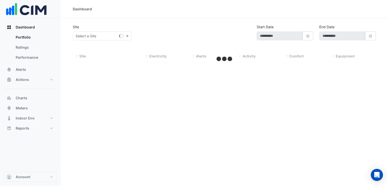
type input "**********"
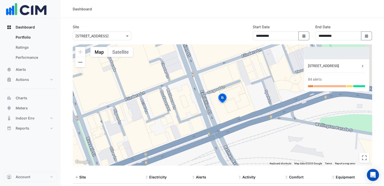
click at [222, 98] on img at bounding box center [222, 99] width 11 height 12
click at [360, 67] on icon at bounding box center [362, 66] width 5 height 5
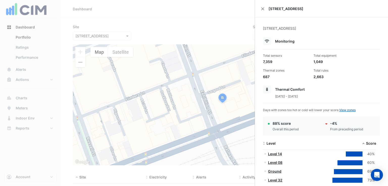
click at [259, 8] on div "[STREET_ADDRESS]" at bounding box center [321, 9] width 133 height 18
click at [261, 8] on button "Close" at bounding box center [263, 9] width 4 height 4
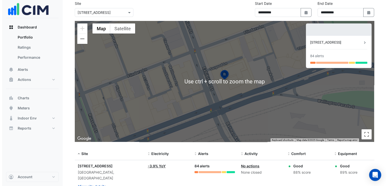
scroll to position [39, 0]
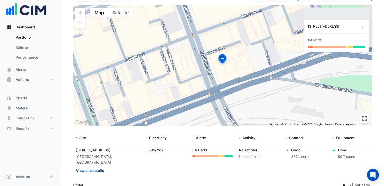
click at [89, 166] on button "View site details" at bounding box center [90, 170] width 29 height 9
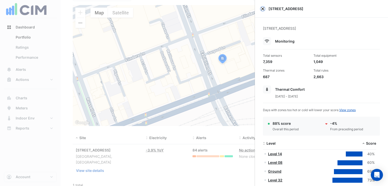
click at [262, 9] on button "Close" at bounding box center [263, 9] width 4 height 4
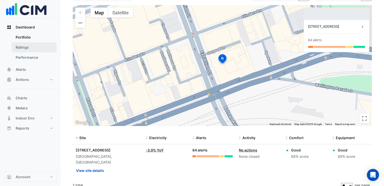
click at [36, 48] on link "Ratings" at bounding box center [34, 47] width 45 height 10
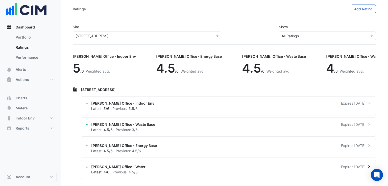
click at [127, 167] on span "[PERSON_NAME] Office - Water" at bounding box center [118, 166] width 54 height 5
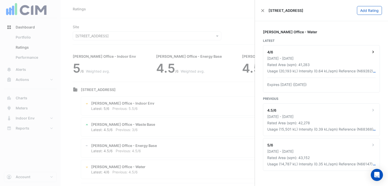
click at [374, 49] on icon at bounding box center [372, 51] width 5 height 5
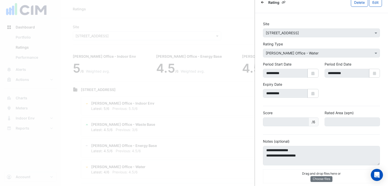
scroll to position [12, 0]
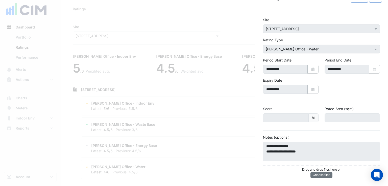
click at [185, 102] on ngb-offcanvas-backdrop at bounding box center [194, 93] width 388 height 186
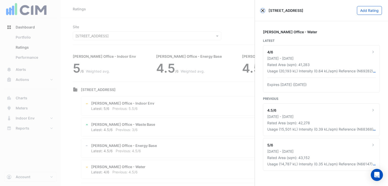
click at [262, 11] on button "Close" at bounding box center [263, 11] width 4 height 4
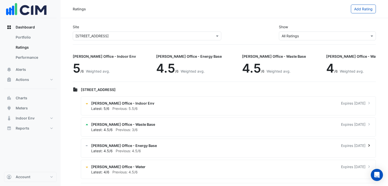
click at [178, 146] on div "NABERS Office - Energy Base Expires in 2 months" at bounding box center [231, 145] width 280 height 5
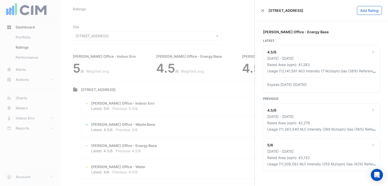
click at [261, 7] on div "8 Exhibition Street Add Rating" at bounding box center [321, 10] width 133 height 21
click at [262, 12] on div "[STREET_ADDRESS]" at bounding box center [282, 10] width 42 height 5
click at [262, 10] on button "Close" at bounding box center [263, 11] width 4 height 4
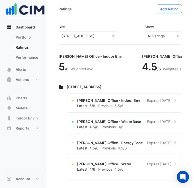
click at [107, 68] on div "NABERS Office - Indoor Env 5 /6 Weighted avg." at bounding box center [92, 64] width 67 height 26
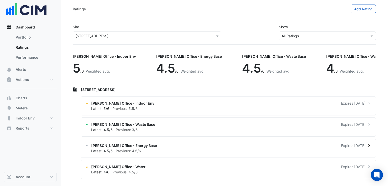
click at [164, 149] on div "Latest: 4.5/6 Previous: 4.5/6" at bounding box center [231, 150] width 280 height 5
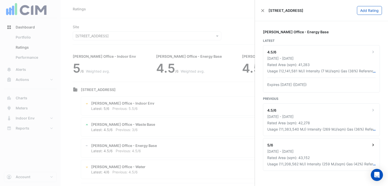
click at [369, 145] on div "5/6" at bounding box center [321, 146] width 108 height 6
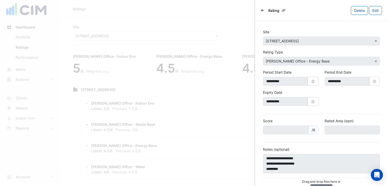
click at [261, 10] on icon "Back" at bounding box center [262, 10] width 3 height 3
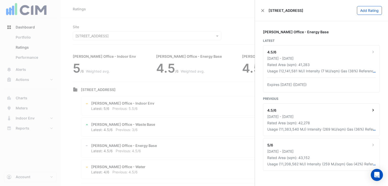
click at [373, 110] on icon at bounding box center [372, 110] width 5 height 5
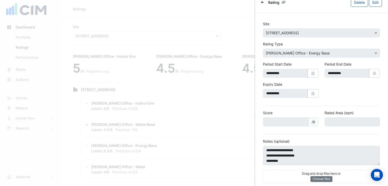
scroll to position [12, 0]
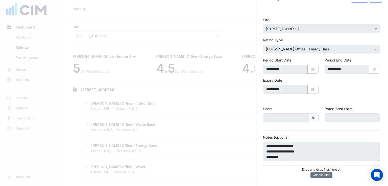
click at [175, 128] on ngb-offcanvas-backdrop at bounding box center [194, 93] width 388 height 186
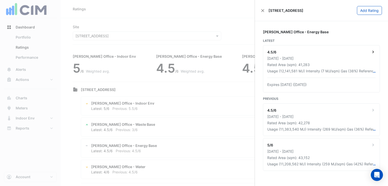
click at [325, 55] on div "4.5/6" at bounding box center [321, 52] width 108 height 6
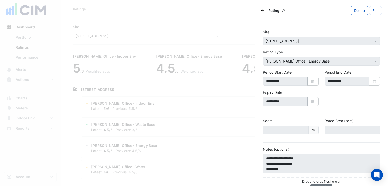
click at [260, 10] on div "Rating Delete Edit" at bounding box center [321, 10] width 133 height 21
click at [261, 10] on icon "Back" at bounding box center [262, 10] width 3 height 3
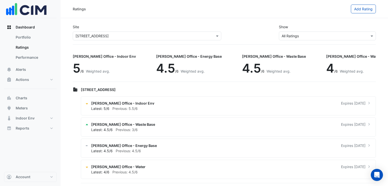
click at [136, 167] on ngb-offcanvas-backdrop at bounding box center [194, 93] width 388 height 186
click at [121, 171] on span "Previous: 4.5/6" at bounding box center [124, 172] width 25 height 4
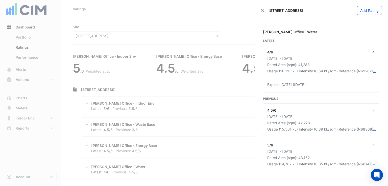
click at [306, 69] on div "Usage (20,193 kL) Intensity (0.64 kL/sqm) Reference (N69282) PremiseID (P0284)" at bounding box center [320, 70] width 106 height 5
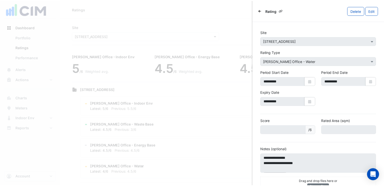
scroll to position [12, 0]
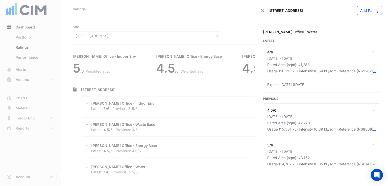
click at [230, 128] on ngb-offcanvas-backdrop at bounding box center [194, 93] width 388 height 186
click at [298, 119] on div "4.5/6 01 Dec 2022 - 30 Nov 2023 Rated Area (sqm): 42,278 Usage (15,501 kL) Inte…" at bounding box center [321, 120] width 116 height 32
click at [216, 124] on ngb-offcanvas-backdrop at bounding box center [194, 93] width 388 height 186
click at [292, 59] on div "01 Oct 2023 - 30 Sep 2024" at bounding box center [321, 58] width 108 height 5
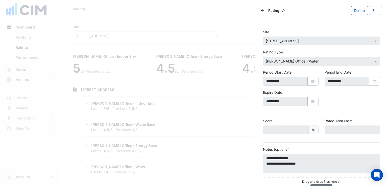
click at [223, 131] on ngb-offcanvas-backdrop at bounding box center [194, 93] width 388 height 186
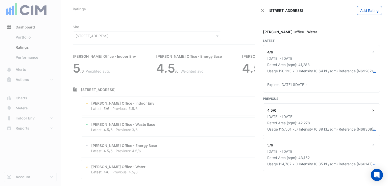
click at [284, 115] on div "01 Dec 2022 - 30 Nov 2023" at bounding box center [321, 116] width 108 height 5
click at [195, 130] on ngb-offcanvas-backdrop at bounding box center [194, 93] width 388 height 186
click at [263, 10] on button "Close" at bounding box center [263, 11] width 4 height 4
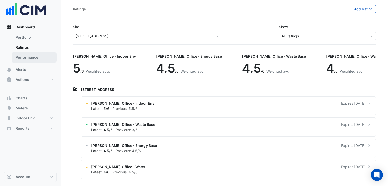
click at [31, 57] on link "Performance" at bounding box center [34, 57] width 45 height 10
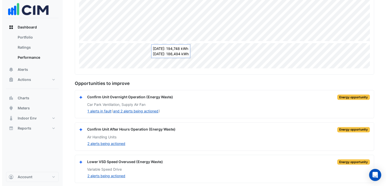
scroll to position [159, 0]
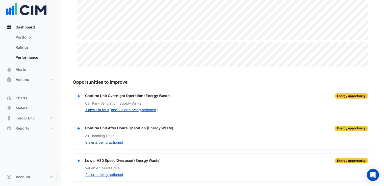
click at [105, 109] on button "1 alerts in fault" at bounding box center [97, 110] width 24 height 6
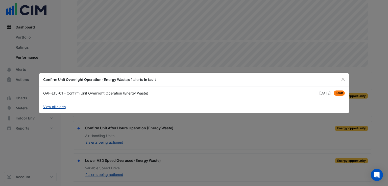
click at [61, 106] on link "View all alerts" at bounding box center [54, 106] width 22 height 5
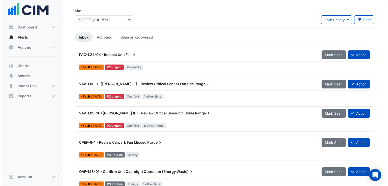
scroll to position [25, 0]
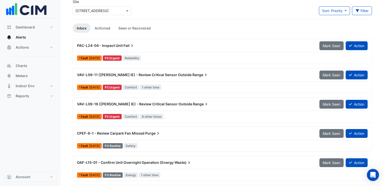
click at [183, 162] on span "Waste)" at bounding box center [182, 162] width 17 height 5
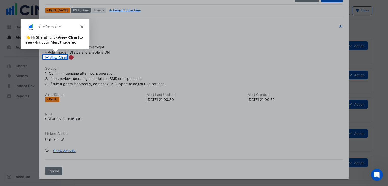
click at [82, 27] on icon "Close" at bounding box center [81, 26] width 3 height 3
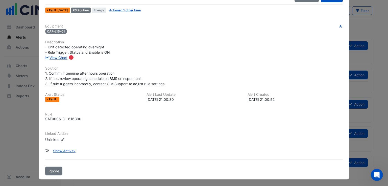
click at [62, 58] on link "View Chart" at bounding box center [56, 58] width 22 height 4
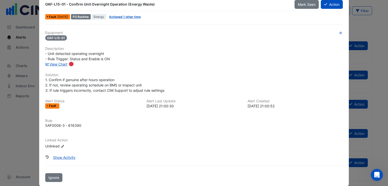
scroll to position [18, 0]
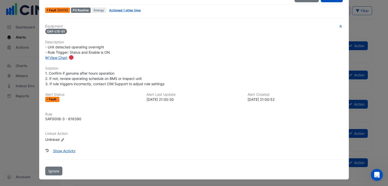
click at [354, 27] on ngb-modal-window "OAF-L15-01 - Confirm Unit Overnight Operation (Energy Waste) Mark Seen Action F…" at bounding box center [194, 93] width 388 height 186
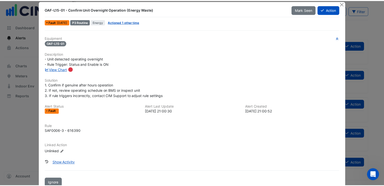
scroll to position [0, 0]
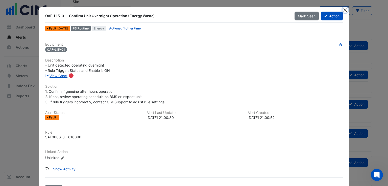
click at [342, 11] on button "Close" at bounding box center [344, 9] width 5 height 5
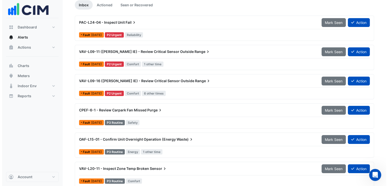
scroll to position [76, 0]
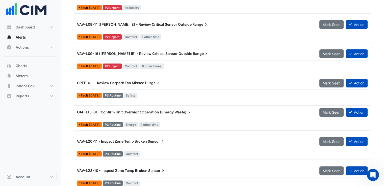
click at [123, 114] on div "OAF-L15-01 - Confirm Unit Overnight Operation (Energy Waste)" at bounding box center [195, 112] width 242 height 9
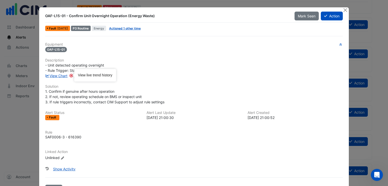
click at [70, 75] on circle "Tooltip anchor" at bounding box center [71, 75] width 3 height 3
click at [61, 76] on link "View Chart" at bounding box center [56, 76] width 22 height 4
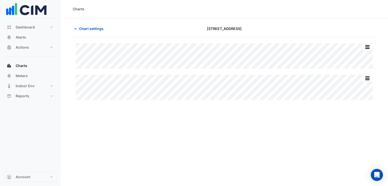
type input "**********"
click at [366, 48] on button "button" at bounding box center [367, 47] width 10 height 6
click at [378, 51] on section "Chart settings 8 Exhibition Street Split All Split None Print Save as JPEG Save…" at bounding box center [224, 62] width 327 height 88
click at [88, 28] on span "Chart settings" at bounding box center [91, 28] width 24 height 5
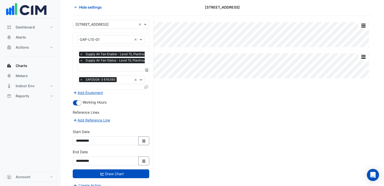
scroll to position [25, 0]
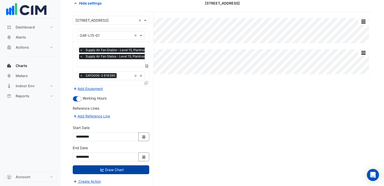
click at [126, 168] on button "Draw Chart" at bounding box center [111, 169] width 76 height 9
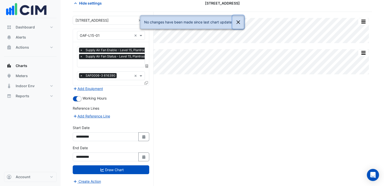
click at [239, 23] on button "Close" at bounding box center [238, 22] width 12 height 14
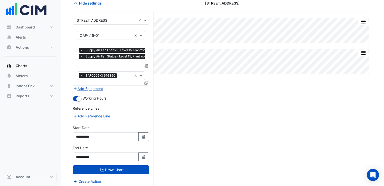
click at [168, 104] on div "Split All Split None Print Save as JPEG Save as PNG Pivot Data Table Export CSV…" at bounding box center [222, 100] width 299 height 177
click at [179, 77] on div "Split All Split None Print Save as JPEG Save as PNG Pivot Data Table Export CSV…" at bounding box center [222, 100] width 299 height 177
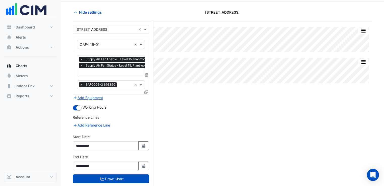
scroll to position [25, 0]
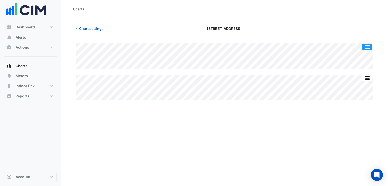
click at [368, 48] on button "button" at bounding box center [367, 47] width 10 height 6
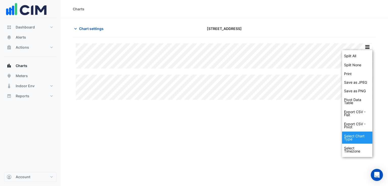
click at [363, 139] on div "Select Chart Type" at bounding box center [357, 138] width 30 height 12
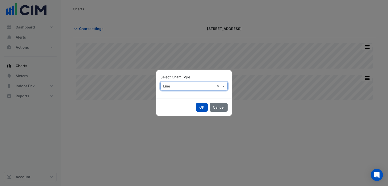
click at [200, 86] on input "text" at bounding box center [188, 86] width 51 height 5
click at [173, 99] on div "Line" at bounding box center [171, 96] width 22 height 7
click at [226, 107] on button "Cancel" at bounding box center [218, 107] width 18 height 9
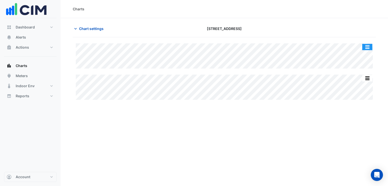
click at [367, 45] on button "button" at bounding box center [367, 47] width 10 height 6
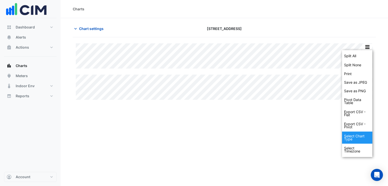
click at [354, 139] on div "Select Chart Type" at bounding box center [357, 138] width 30 height 12
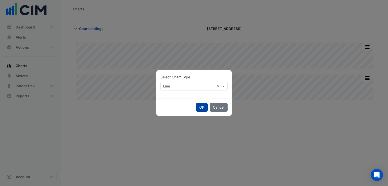
click at [201, 109] on button "OK" at bounding box center [202, 107] width 12 height 9
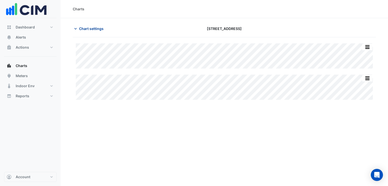
click at [77, 29] on icon "button" at bounding box center [75, 28] width 5 height 5
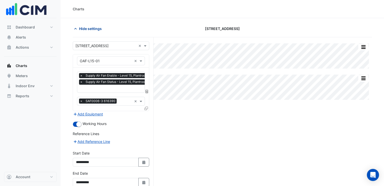
click at [78, 27] on icon "button" at bounding box center [75, 28] width 5 height 5
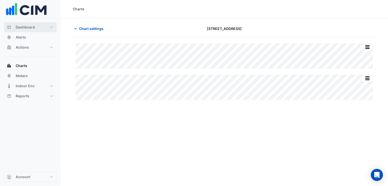
click at [50, 28] on button "Dashboard" at bounding box center [30, 27] width 52 height 10
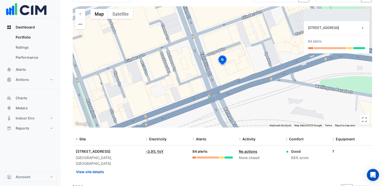
scroll to position [39, 0]
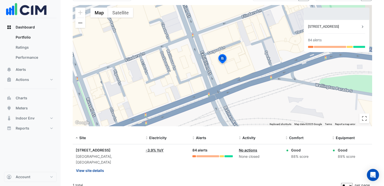
click at [92, 166] on button "View site details" at bounding box center [90, 170] width 29 height 9
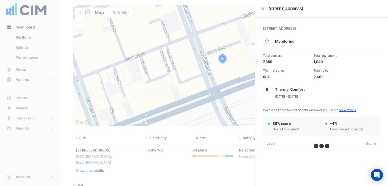
click at [24, 73] on ngb-offcanvas-backdrop at bounding box center [194, 93] width 388 height 186
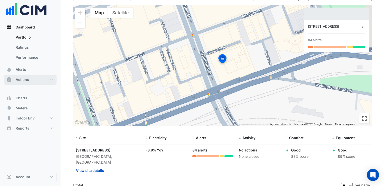
click at [29, 80] on button "Actions" at bounding box center [30, 80] width 52 height 10
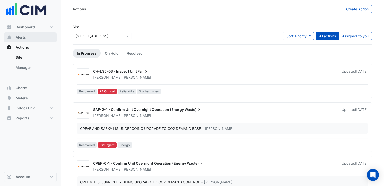
click at [31, 39] on button "Alerts" at bounding box center [30, 37] width 52 height 10
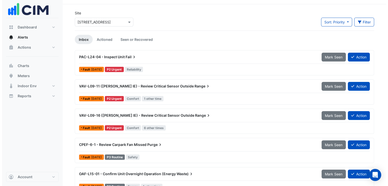
scroll to position [25, 0]
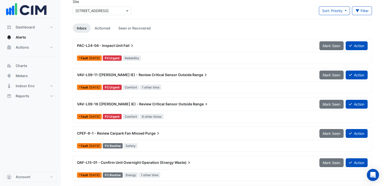
click at [227, 162] on div "OAF-L15-01 - Confirm Unit Overnight Operation (Energy Waste)" at bounding box center [195, 162] width 236 height 5
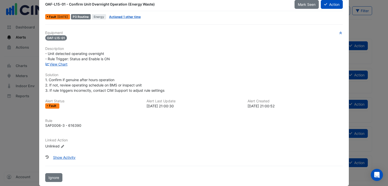
scroll to position [18, 0]
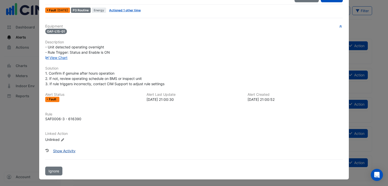
click at [63, 152] on button "Show Activity" at bounding box center [64, 151] width 29 height 9
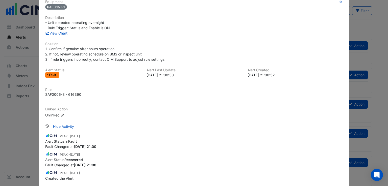
scroll to position [0, 0]
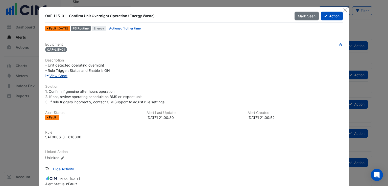
click at [54, 76] on link "View Chart" at bounding box center [56, 76] width 22 height 4
click at [61, 74] on link "View Chart" at bounding box center [56, 76] width 22 height 4
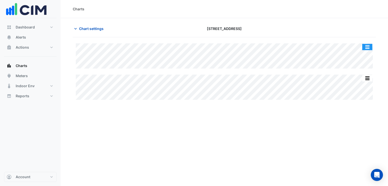
click at [367, 46] on button "button" at bounding box center [367, 47] width 10 height 6
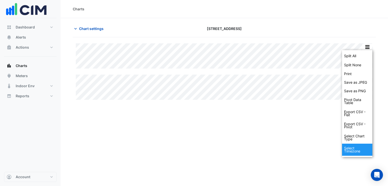
click at [351, 151] on div "Select Timezone" at bounding box center [357, 150] width 30 height 12
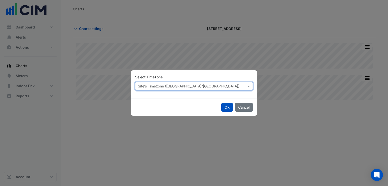
click at [203, 84] on input "text" at bounding box center [189, 86] width 102 height 5
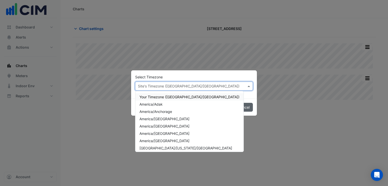
click at [247, 107] on button "Cancel" at bounding box center [244, 107] width 18 height 9
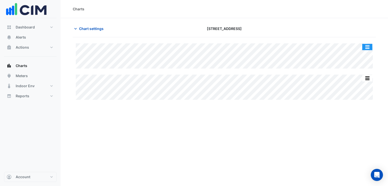
click at [365, 48] on button "button" at bounding box center [367, 47] width 10 height 6
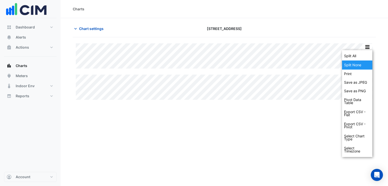
click at [358, 54] on div "Split All" at bounding box center [357, 55] width 30 height 9
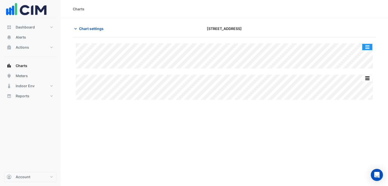
click at [366, 45] on button "button" at bounding box center [367, 47] width 10 height 6
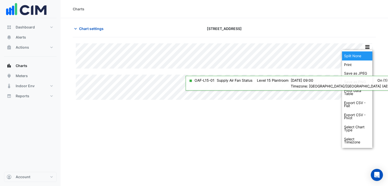
click at [359, 54] on div "Split None" at bounding box center [357, 55] width 30 height 9
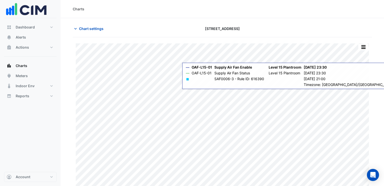
scroll to position [10, 0]
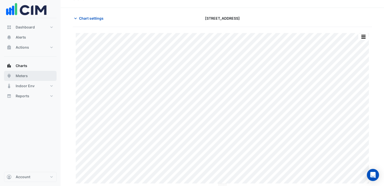
click at [38, 78] on button "Meters" at bounding box center [30, 76] width 52 height 10
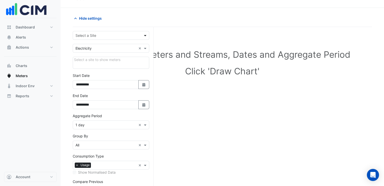
click at [145, 35] on span at bounding box center [146, 35] width 6 height 5
click at [130, 44] on div "[STREET_ADDRESS]" at bounding box center [111, 45] width 76 height 7
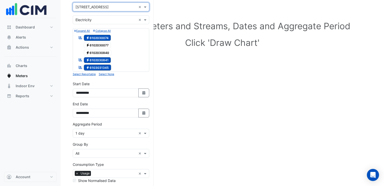
scroll to position [36, 0]
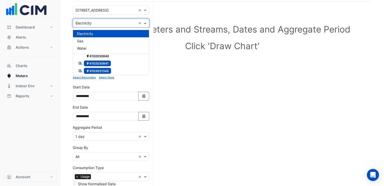
click at [147, 23] on span at bounding box center [146, 22] width 6 height 5
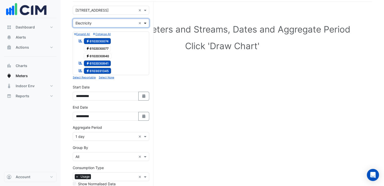
click at [147, 23] on span at bounding box center [146, 22] width 6 height 5
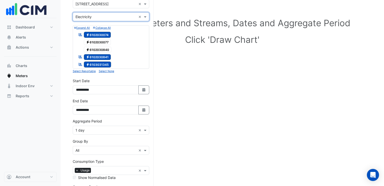
scroll to position [0, 0]
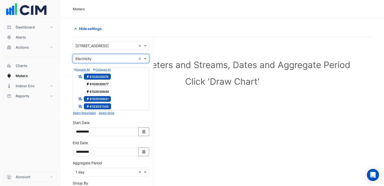
click at [79, 76] on icon "Reportable" at bounding box center [80, 77] width 5 height 4
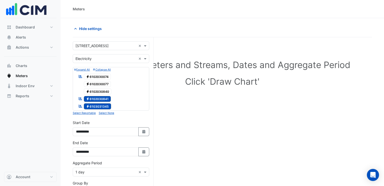
click at [78, 70] on small "Expand All" at bounding box center [82, 69] width 16 height 3
click at [96, 70] on small "Collapse All" at bounding box center [102, 69] width 18 height 3
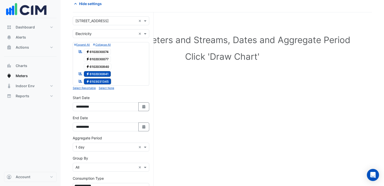
scroll to position [50, 0]
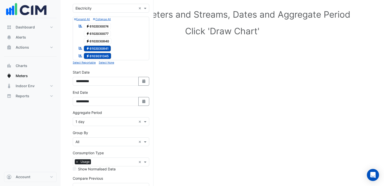
click at [103, 34] on span "Electricity 6102030077" at bounding box center [97, 34] width 27 height 6
click at [103, 29] on span "Electricity 6102030074" at bounding box center [97, 26] width 27 height 6
click at [104, 41] on span "Electricity 6102030840" at bounding box center [98, 41] width 28 height 6
click at [188, 62] on div "Select Site, Meters and Streams, Dates and Aggregate Period Click 'Draw Chart'" at bounding box center [222, 110] width 299 height 234
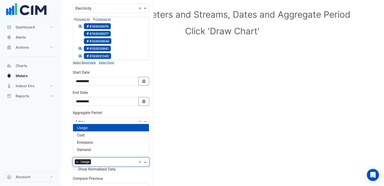
click at [147, 161] on span at bounding box center [146, 161] width 6 height 5
click at [189, 131] on div "Select Site, Meters and Streams, Dates and Aggregate Period Click 'Draw Chart'" at bounding box center [222, 110] width 299 height 234
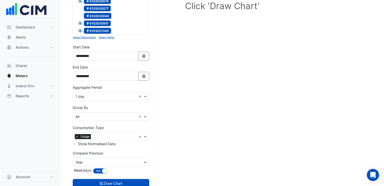
scroll to position [90, 0]
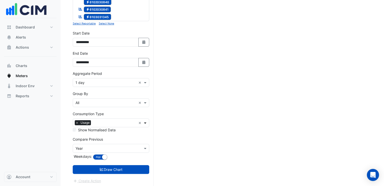
click at [144, 122] on span at bounding box center [146, 122] width 6 height 5
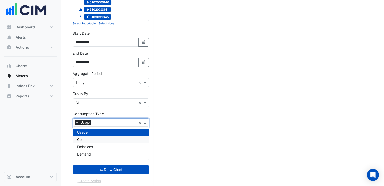
click at [80, 140] on span "Cost" at bounding box center [81, 139] width 8 height 4
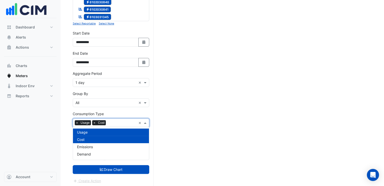
click at [145, 122] on span at bounding box center [146, 122] width 6 height 5
click at [203, 118] on div "Select Site, Meters and Streams, Dates and Aggregate Period Click 'Draw Chart'" at bounding box center [222, 71] width 299 height 234
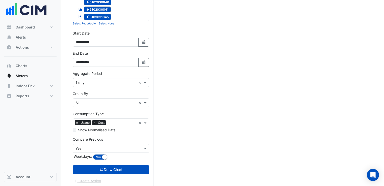
click at [136, 149] on input "text" at bounding box center [105, 148] width 61 height 5
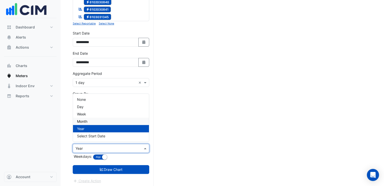
click at [107, 120] on div "Month" at bounding box center [111, 121] width 76 height 7
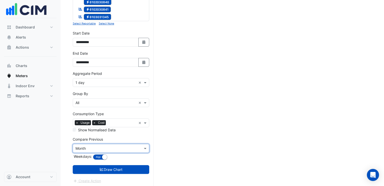
click at [185, 103] on div "Select Site, Meters and Streams, Dates and Aggregate Period Click 'Draw Chart'" at bounding box center [222, 71] width 299 height 234
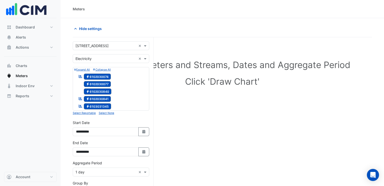
click at [95, 104] on span "Electricity 6103031345" at bounding box center [97, 106] width 27 height 6
click at [96, 97] on span "Electricity 6102030841" at bounding box center [97, 99] width 27 height 6
click at [98, 89] on span "Electricity 6102030840" at bounding box center [98, 92] width 28 height 6
click at [100, 84] on span "Electricity 6102030077" at bounding box center [97, 84] width 27 height 6
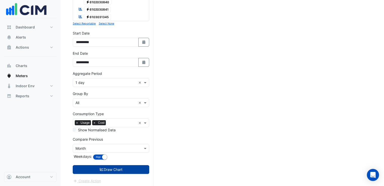
click at [115, 170] on button "Draw Chart" at bounding box center [111, 169] width 76 height 9
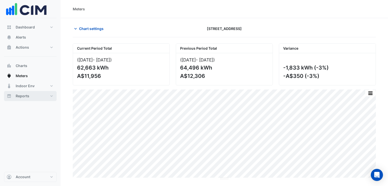
click at [51, 96] on button "Reports" at bounding box center [30, 96] width 52 height 10
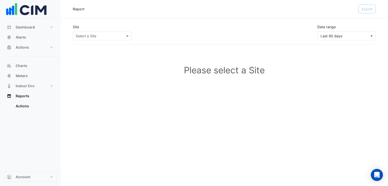
click at [122, 35] on div at bounding box center [102, 36] width 58 height 6
click at [101, 47] on span "[STREET_ADDRESS]" at bounding box center [93, 47] width 33 height 4
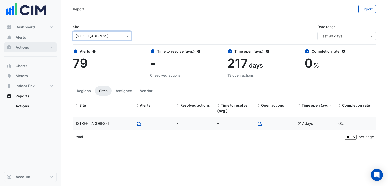
click at [53, 47] on button "Actions" at bounding box center [30, 47] width 52 height 10
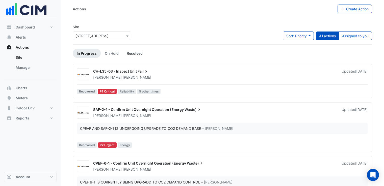
click at [144, 52] on link "Resolved" at bounding box center [135, 53] width 24 height 9
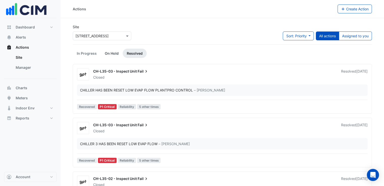
click at [116, 49] on link "On Hold" at bounding box center [112, 53] width 22 height 9
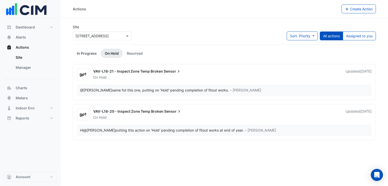
click at [90, 54] on link "In Progress" at bounding box center [87, 53] width 28 height 9
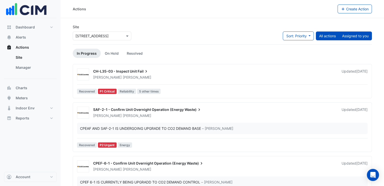
click at [366, 34] on button "Assigned to you" at bounding box center [355, 36] width 33 height 9
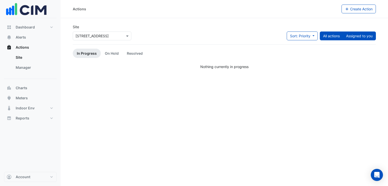
click at [328, 35] on button "All actions" at bounding box center [330, 36] width 23 height 9
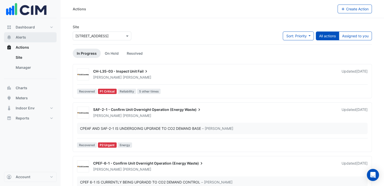
click at [33, 38] on button "Alerts" at bounding box center [30, 37] width 52 height 10
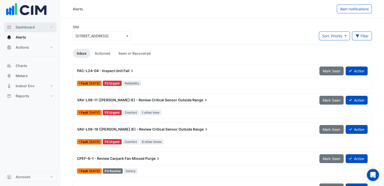
click at [39, 26] on button "Dashboard" at bounding box center [30, 27] width 52 height 10
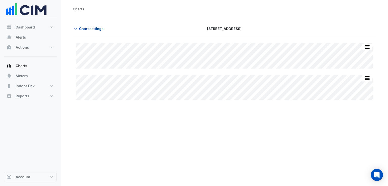
click at [82, 27] on span "Chart settings" at bounding box center [91, 28] width 24 height 5
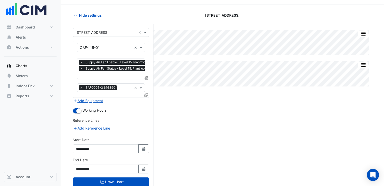
scroll to position [25, 0]
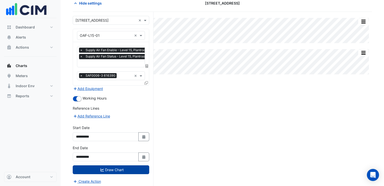
click at [129, 167] on button "Draw Chart" at bounding box center [111, 169] width 76 height 9
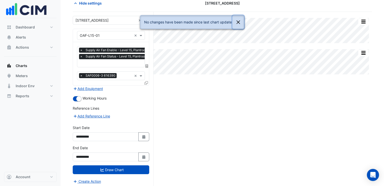
click at [236, 21] on button "Close" at bounding box center [238, 22] width 12 height 14
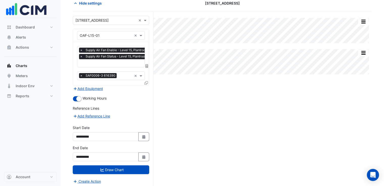
click at [218, 96] on div "Split All Split None Print Save as JPEG Save as PNG Pivot Data Table Export CSV…" at bounding box center [222, 100] width 299 height 177
click at [146, 65] on icon at bounding box center [146, 66] width 3 height 4
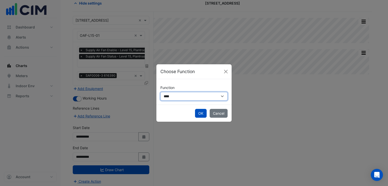
click at [192, 98] on select "**********" at bounding box center [193, 96] width 67 height 9
click at [225, 72] on button "Close" at bounding box center [226, 72] width 8 height 8
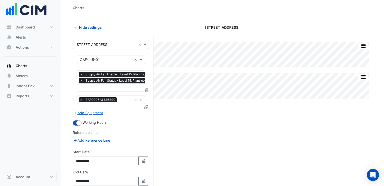
scroll to position [0, 0]
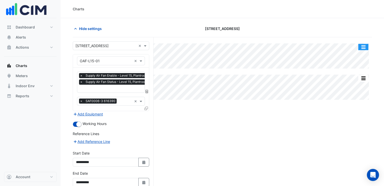
click at [365, 46] on button "button" at bounding box center [363, 47] width 10 height 6
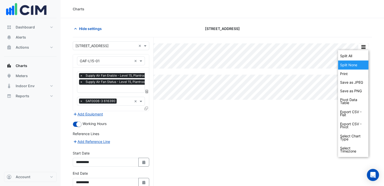
click at [354, 65] on div "Split None" at bounding box center [353, 65] width 30 height 9
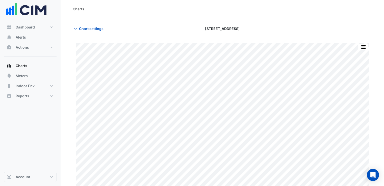
scroll to position [10, 0]
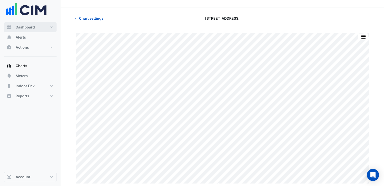
click at [56, 27] on button "Dashboard" at bounding box center [30, 27] width 52 height 10
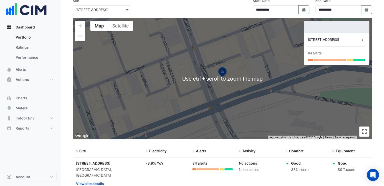
scroll to position [39, 0]
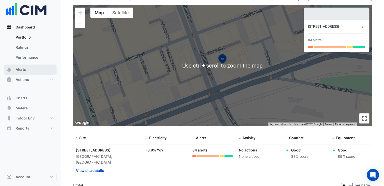
click at [34, 69] on button "Alerts" at bounding box center [30, 70] width 52 height 10
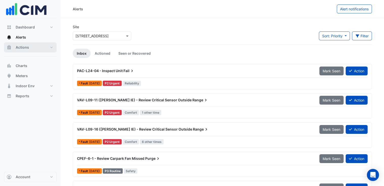
click at [38, 48] on button "Actions" at bounding box center [30, 47] width 52 height 10
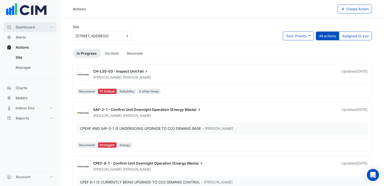
click at [34, 25] on span "Dashboard" at bounding box center [25, 27] width 19 height 5
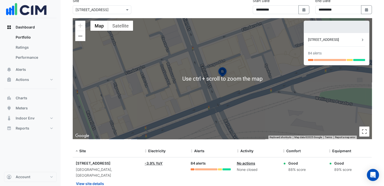
scroll to position [39, 0]
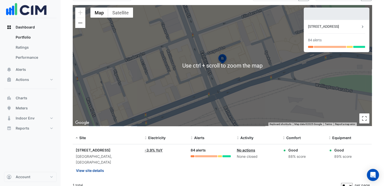
click at [100, 166] on button "View site details" at bounding box center [90, 170] width 29 height 9
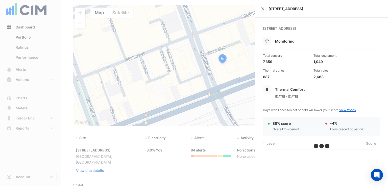
click at [192, 68] on ngb-offcanvas-backdrop at bounding box center [194, 93] width 388 height 186
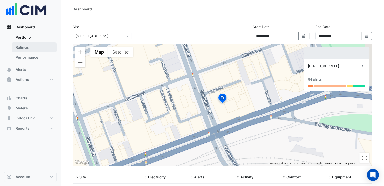
click at [48, 48] on link "Ratings" at bounding box center [34, 47] width 45 height 10
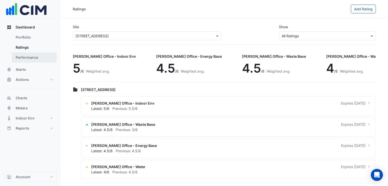
click at [46, 53] on link "Performance" at bounding box center [34, 57] width 45 height 10
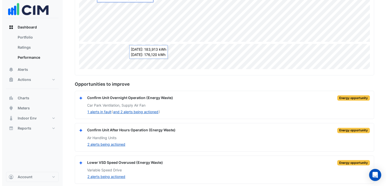
scroll to position [159, 0]
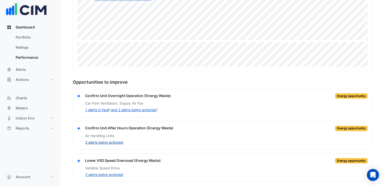
click at [116, 141] on button "2 alerts being actioned" at bounding box center [104, 143] width 38 height 6
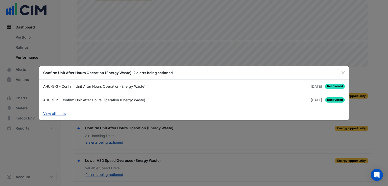
click at [62, 114] on link "View all alerts" at bounding box center [54, 113] width 22 height 5
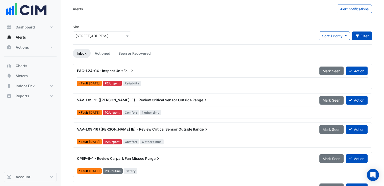
click at [362, 39] on button "Filter" at bounding box center [362, 36] width 20 height 9
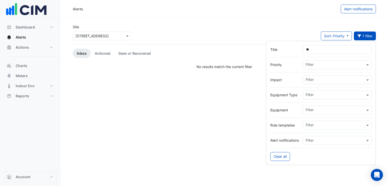
type input "*"
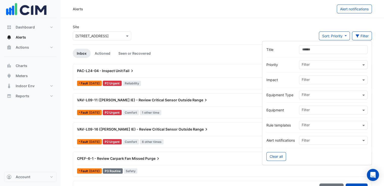
click at [338, 112] on input "text" at bounding box center [330, 110] width 59 height 5
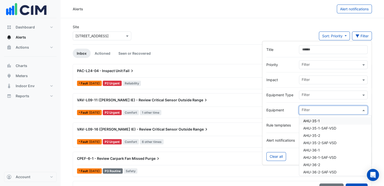
click at [338, 114] on div "Filter" at bounding box center [333, 110] width 69 height 9
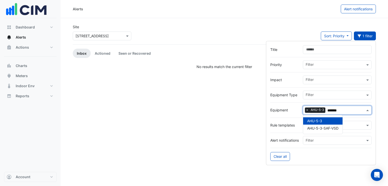
type input "*******"
click at [226, 125] on div "Alerts Alert notifications Site Select a Site × [STREET_ADDRESS] Sort: Priority…" at bounding box center [224, 93] width 327 height 186
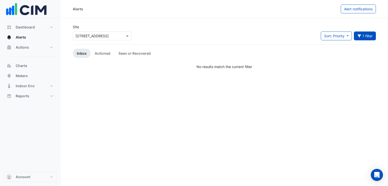
click at [75, 56] on link "Inbox" at bounding box center [82, 53] width 18 height 9
click at [125, 53] on link "Seen or Recovered" at bounding box center [134, 53] width 40 height 9
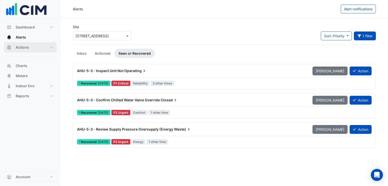
click at [31, 47] on button "Actions" at bounding box center [30, 47] width 52 height 10
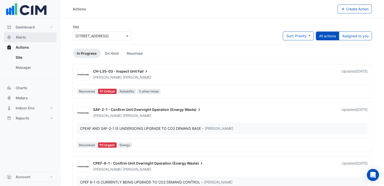
click at [28, 41] on button "Alerts" at bounding box center [30, 37] width 52 height 10
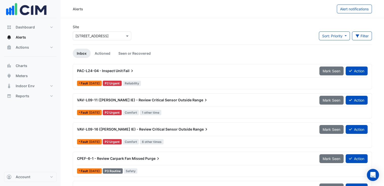
click at [329, 41] on div "Sort: Priority Priority Updated Filter Title Priority Filter Impact Filter Equi…" at bounding box center [345, 38] width 53 height 13
click at [105, 57] on link "Actioned" at bounding box center [103, 53] width 24 height 9
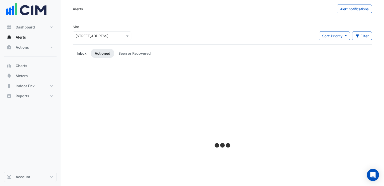
click at [83, 56] on link "Inbox" at bounding box center [82, 53] width 18 height 9
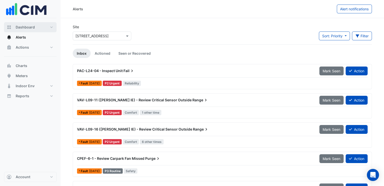
click at [43, 30] on button "Dashboard" at bounding box center [30, 27] width 52 height 10
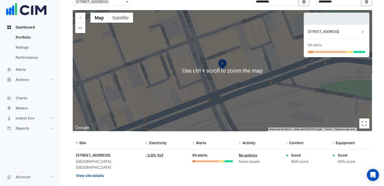
scroll to position [39, 0]
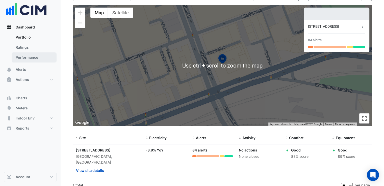
click at [40, 56] on link "Performance" at bounding box center [34, 57] width 45 height 10
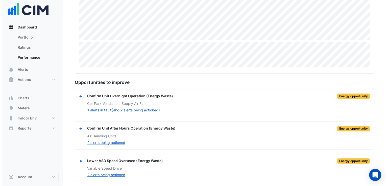
scroll to position [159, 0]
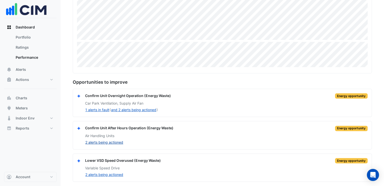
click at [116, 142] on button "2 alerts being actioned" at bounding box center [104, 143] width 38 height 6
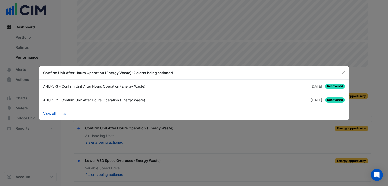
drag, startPoint x: 98, startPoint y: 100, endPoint x: 72, endPoint y: 100, distance: 26.0
click at [72, 100] on div "AHU-5-2 - Confirm Unit After Hours Operation (Energy Waste)" at bounding box center [117, 99] width 154 height 5
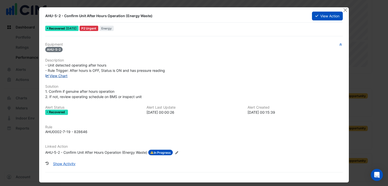
click at [61, 75] on link "View Chart" at bounding box center [56, 76] width 22 height 4
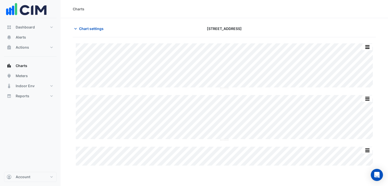
type input "**********"
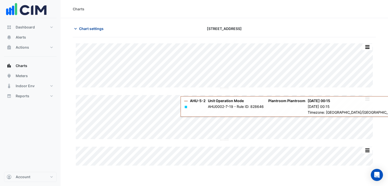
click at [94, 29] on span "Chart settings" at bounding box center [91, 28] width 24 height 5
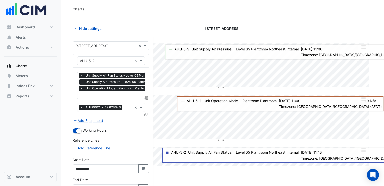
scroll to position [32, 0]
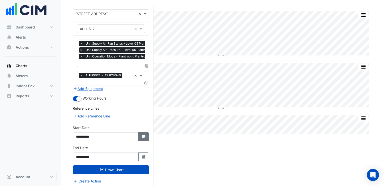
click at [146, 136] on icon "Select Date" at bounding box center [144, 137] width 5 height 4
select select "*"
select select "****"
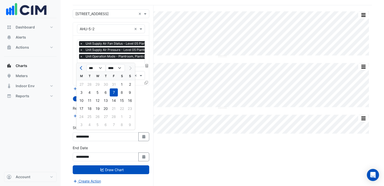
click at [130, 69] on div at bounding box center [130, 68] width 10 height 8
click at [121, 68] on select "**** **** **** **** **** **** **** **** **** **** ****" at bounding box center [115, 68] width 19 height 8
drag, startPoint x: 189, startPoint y: 175, endPoint x: 111, endPoint y: 93, distance: 113.5
click at [187, 171] on div "Split All Split None Print Save as JPEG Save as PNG Pivot Data Table Export CSV…" at bounding box center [222, 96] width 299 height 183
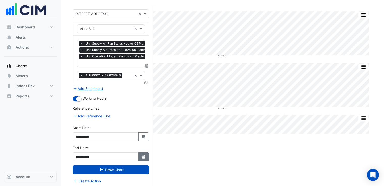
click at [143, 156] on icon "Select Date" at bounding box center [144, 157] width 5 height 4
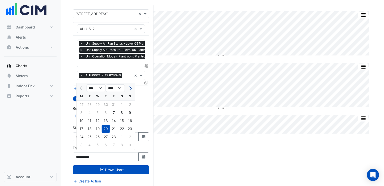
click at [131, 87] on span "Next month" at bounding box center [130, 89] width 4 height 4
click at [130, 87] on span "Next month" at bounding box center [130, 89] width 4 height 4
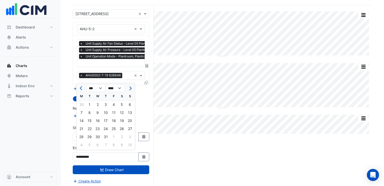
click at [130, 87] on span "Next month" at bounding box center [130, 89] width 4 height 4
select select "*"
click at [128, 113] on div "10" at bounding box center [130, 113] width 8 height 8
type input "**********"
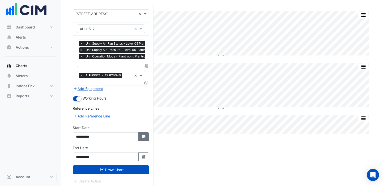
click at [141, 135] on button "Select Date" at bounding box center [143, 136] width 11 height 9
select select "*"
select select "****"
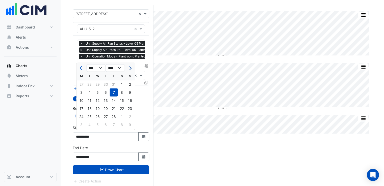
click at [130, 67] on span "Next month" at bounding box center [130, 68] width 4 height 4
click at [130, 69] on span "Next month" at bounding box center [130, 68] width 4 height 4
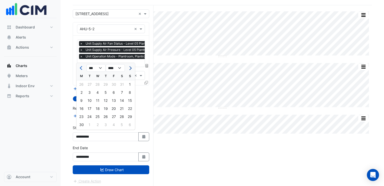
select select "*"
click at [90, 83] on div "1" at bounding box center [90, 84] width 8 height 8
type input "**********"
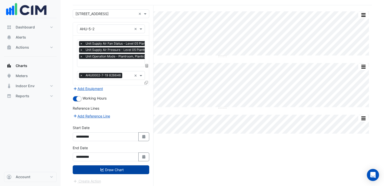
click at [119, 167] on button "Draw Chart" at bounding box center [111, 169] width 76 height 9
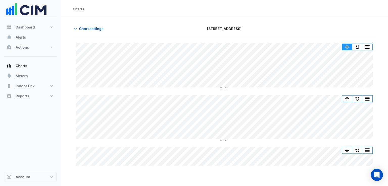
click at [347, 47] on button "button" at bounding box center [347, 47] width 10 height 6
click at [346, 45] on button "button" at bounding box center [347, 47] width 10 height 6
click at [367, 47] on button "button" at bounding box center [367, 47] width 10 height 6
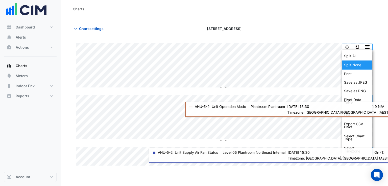
click at [357, 67] on div "Split None" at bounding box center [357, 65] width 30 height 9
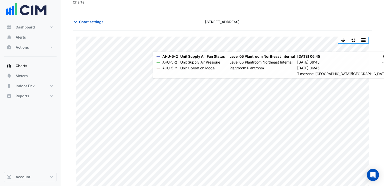
scroll to position [10, 0]
